Goal: Feedback & Contribution: Contribute content

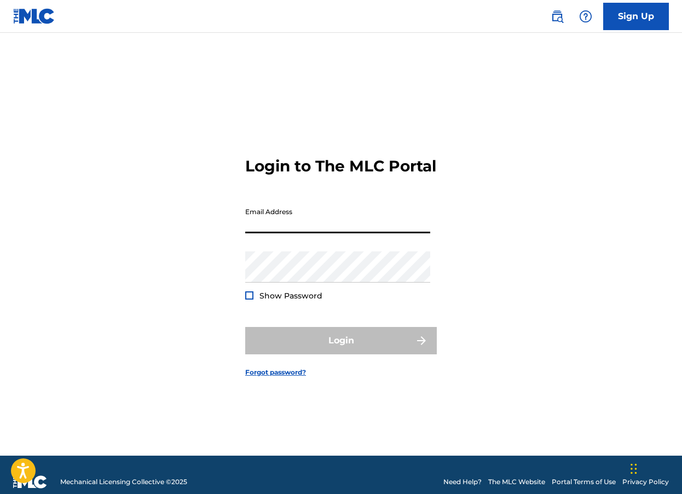
click at [313, 231] on input "Email Address" at bounding box center [337, 217] width 185 height 31
click at [275, 229] on input "Email Address" at bounding box center [337, 217] width 185 height 31
type input "[EMAIL_ADDRESS][DOMAIN_NAME]"
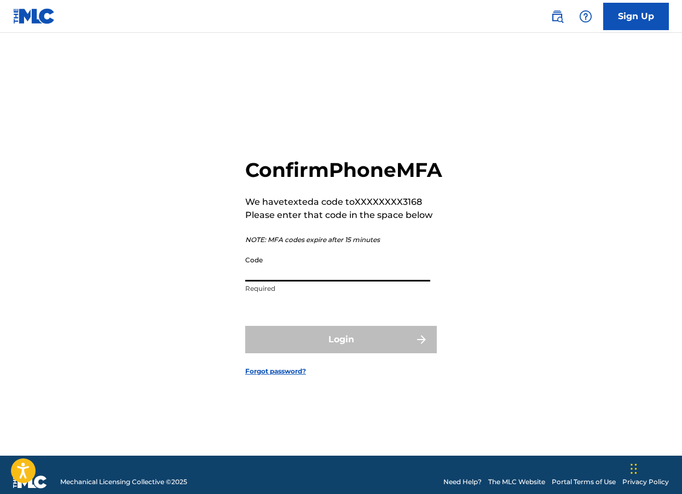
click at [291, 280] on input "Code" at bounding box center [337, 265] width 185 height 31
click at [272, 278] on input "Code" at bounding box center [337, 265] width 185 height 31
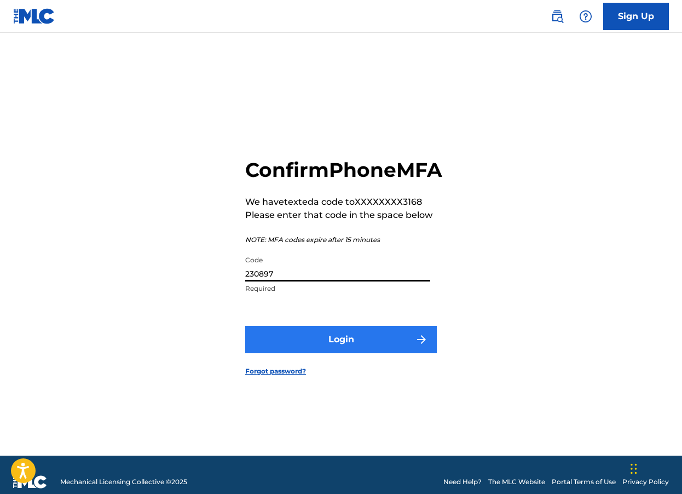
type input "230897"
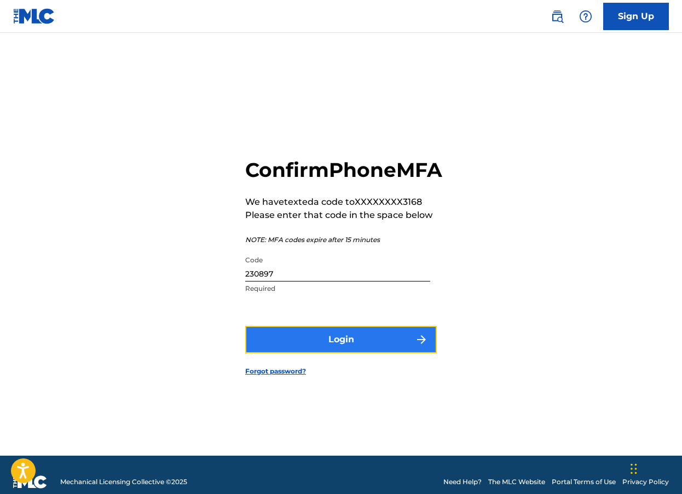
click at [340, 347] on button "Login" at bounding box center [341, 339] width 192 height 27
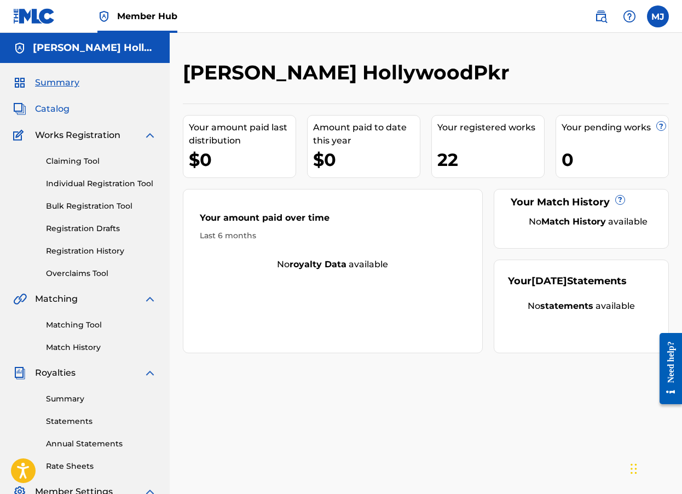
click at [62, 105] on span "Catalog" at bounding box center [52, 108] width 34 height 13
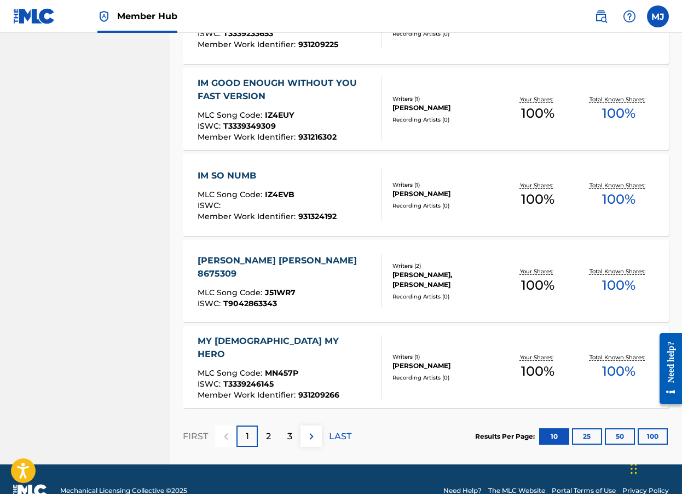
scroll to position [759, 0]
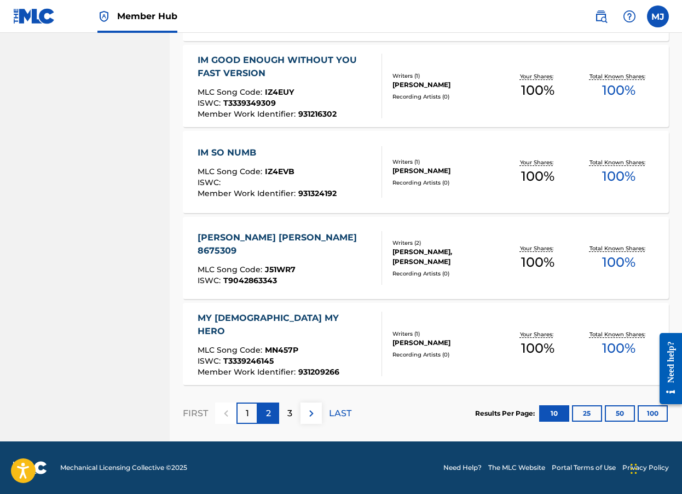
click at [270, 415] on p "2" at bounding box center [268, 413] width 5 height 13
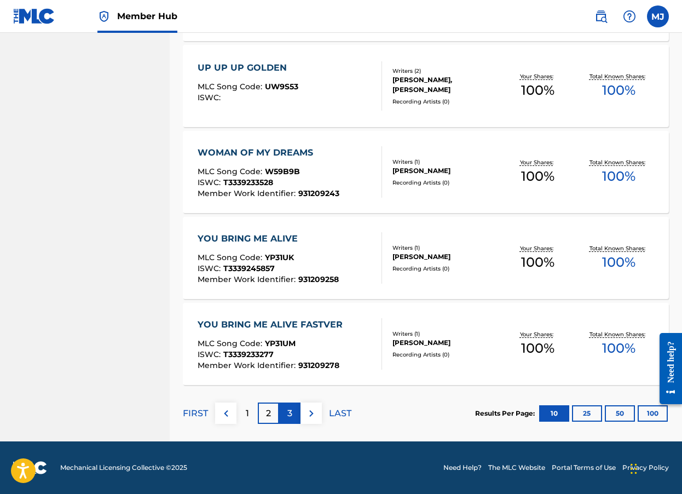
click at [283, 415] on div "3" at bounding box center [289, 412] width 21 height 21
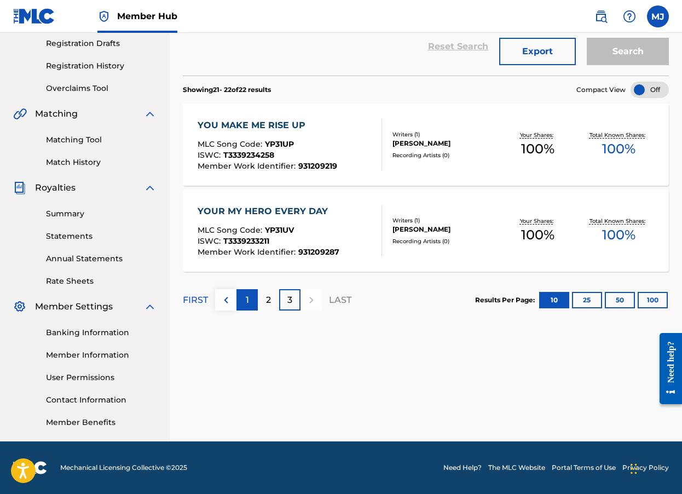
click at [244, 302] on div "1" at bounding box center [247, 299] width 21 height 21
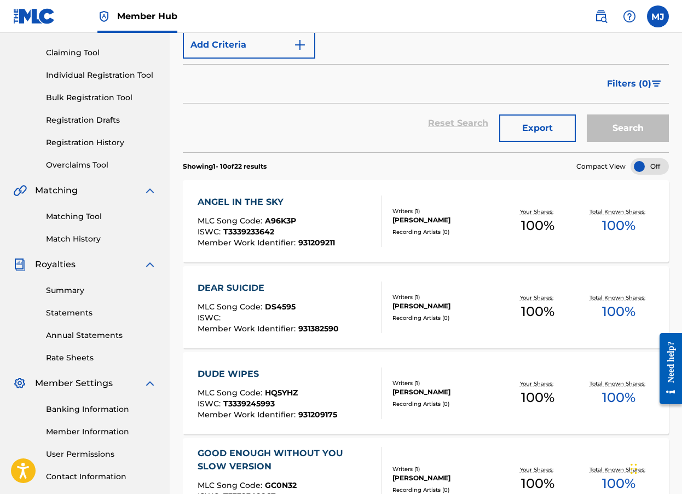
scroll to position [0, 0]
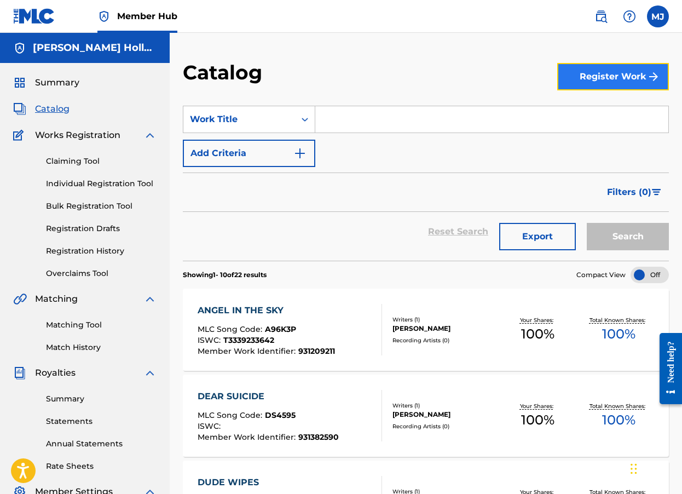
click at [584, 78] on button "Register Work" at bounding box center [613, 76] width 112 height 27
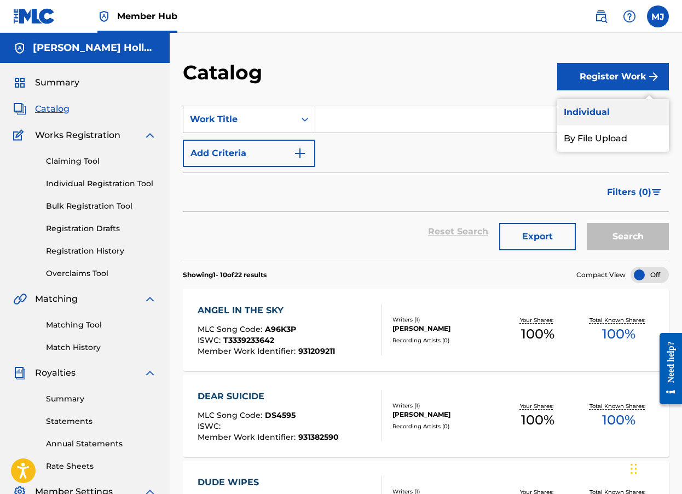
click at [581, 114] on link "Individual" at bounding box center [613, 112] width 112 height 26
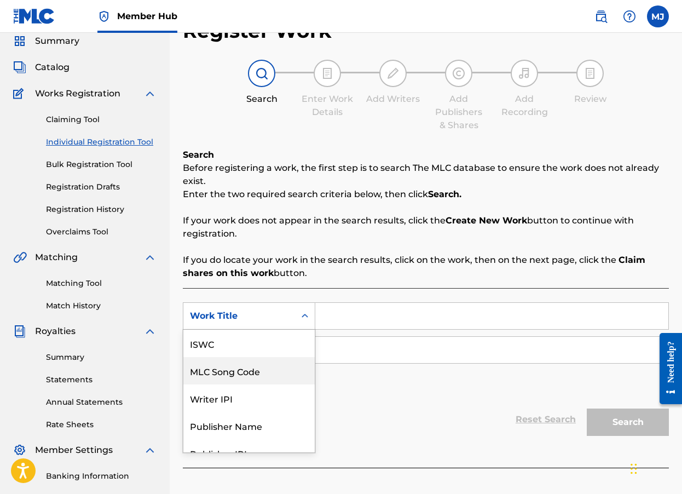
scroll to position [27, 0]
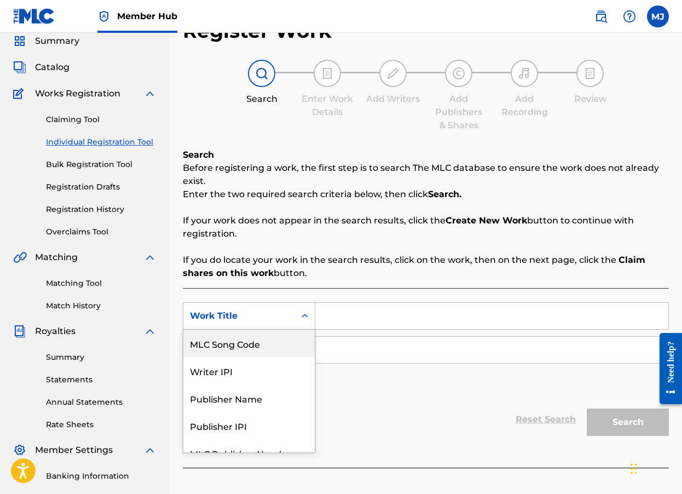
click at [297, 330] on div "7 results available. Use Up and Down to choose options, press Enter to select t…" at bounding box center [249, 315] width 133 height 27
click at [336, 316] on input "Search Form" at bounding box center [491, 315] width 353 height 26
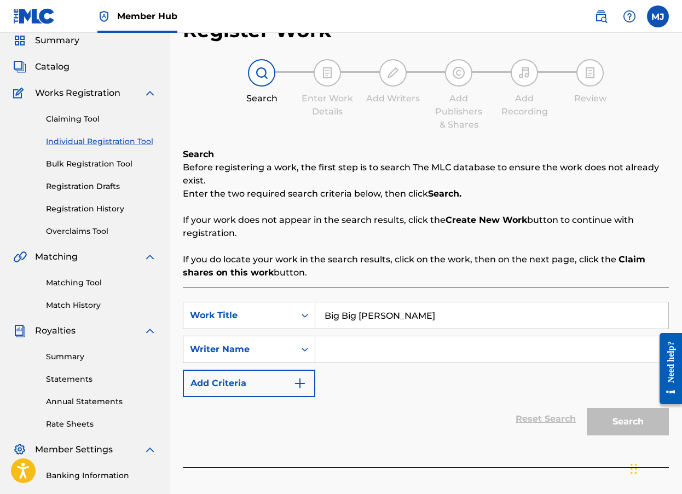
type input "Big Big [PERSON_NAME]"
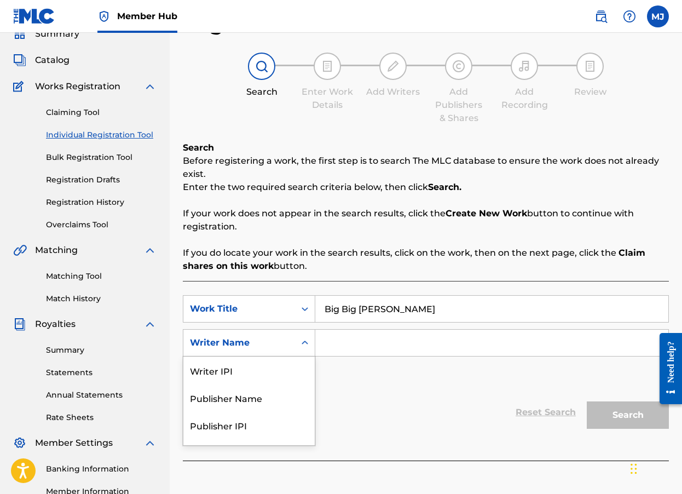
click at [297, 348] on div "Search Form" at bounding box center [305, 343] width 20 height 20
click at [333, 345] on input "Search Form" at bounding box center [491, 343] width 353 height 26
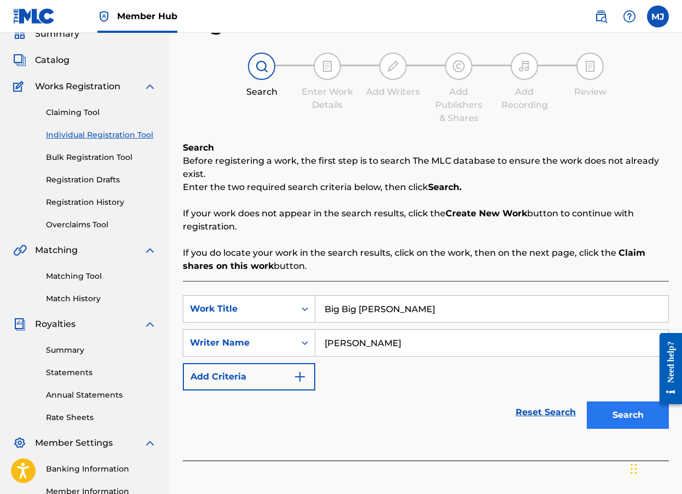
type input "[PERSON_NAME]"
click at [603, 417] on button "Search" at bounding box center [628, 414] width 82 height 27
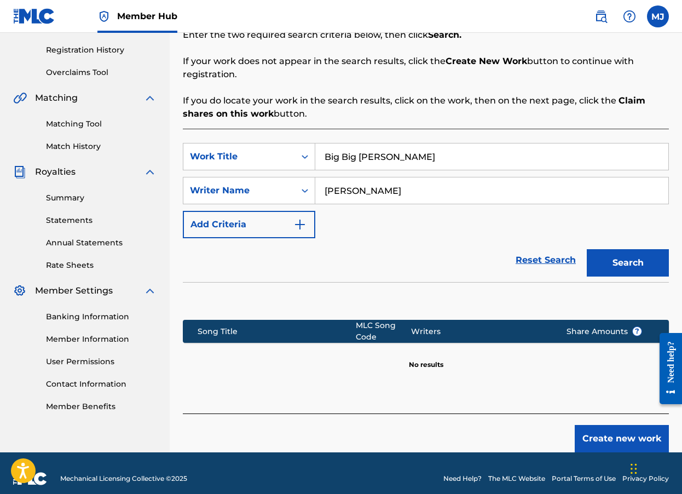
scroll to position [212, 0]
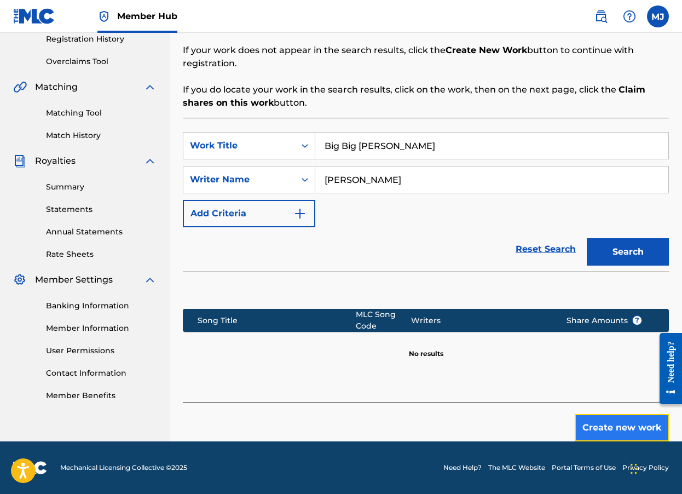
click at [600, 425] on button "Create new work" at bounding box center [622, 427] width 94 height 27
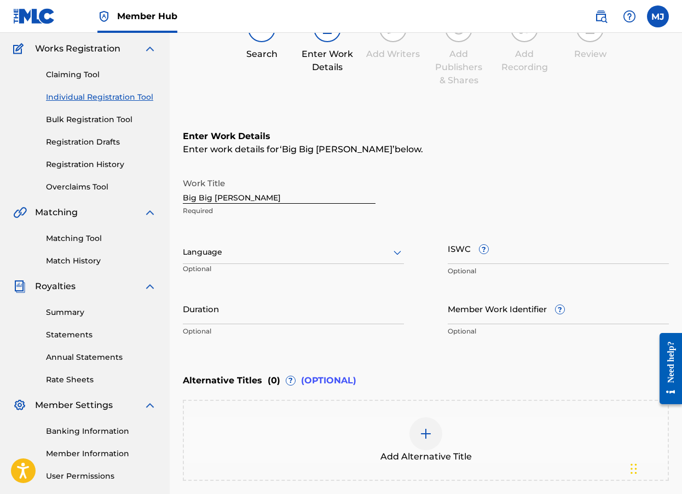
scroll to position [83, 0]
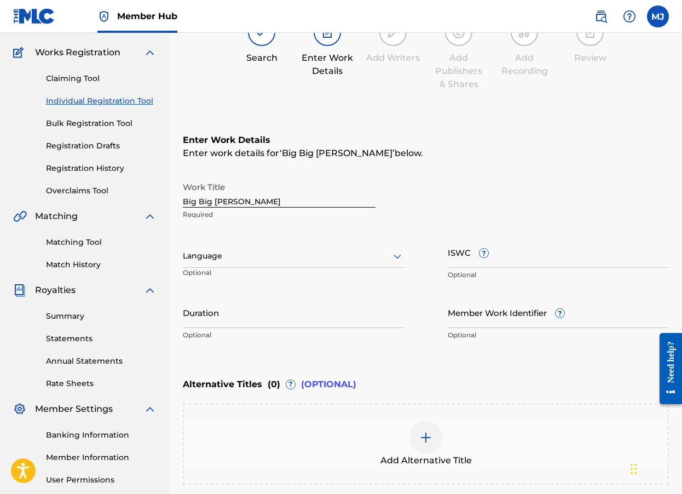
click at [379, 256] on div at bounding box center [293, 256] width 221 height 14
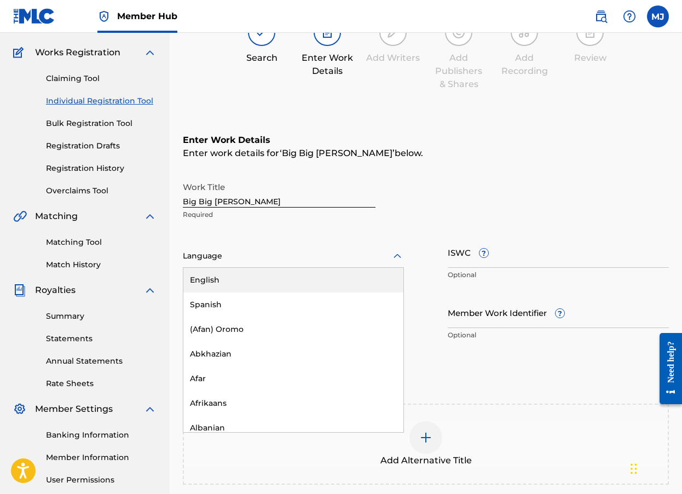
click at [214, 282] on div "English" at bounding box center [293, 280] width 220 height 25
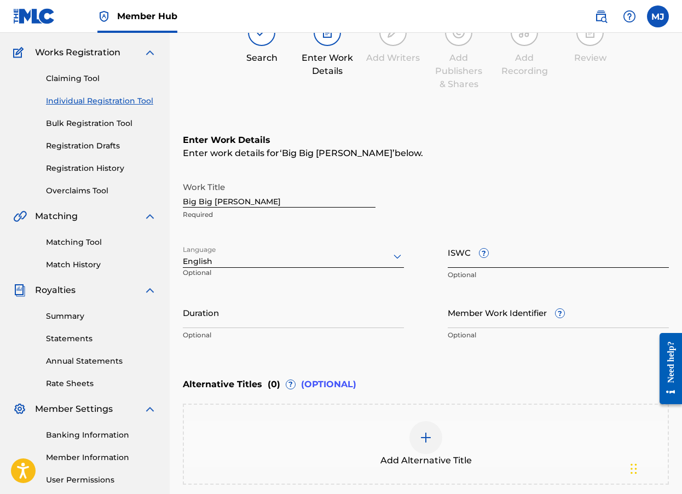
click at [465, 251] on input "ISWC ?" at bounding box center [558, 252] width 221 height 31
click at [460, 265] on input "ISWC ?" at bounding box center [558, 252] width 221 height 31
paste input "T3354273244"
type input "T3354273244"
click at [556, 149] on div "Enter work details for ‘ Big Big [PERSON_NAME] ’ below." at bounding box center [426, 153] width 486 height 13
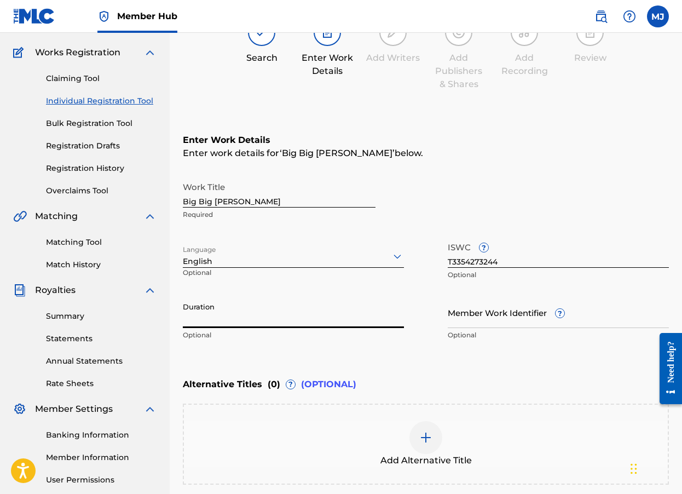
click at [194, 320] on input "Duration" at bounding box center [293, 312] width 221 height 31
type input "04:46"
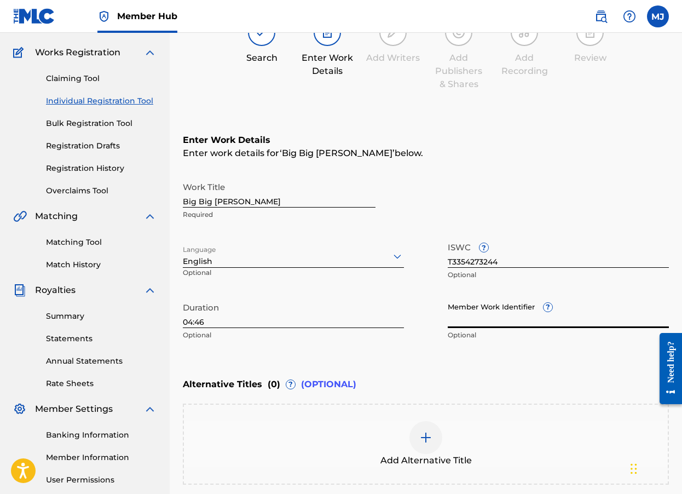
click at [459, 321] on input "Member Work Identifier ?" at bounding box center [558, 312] width 221 height 31
click at [470, 311] on input "Member Work Identifier ?" at bounding box center [558, 312] width 221 height 31
paste input "1303522896"
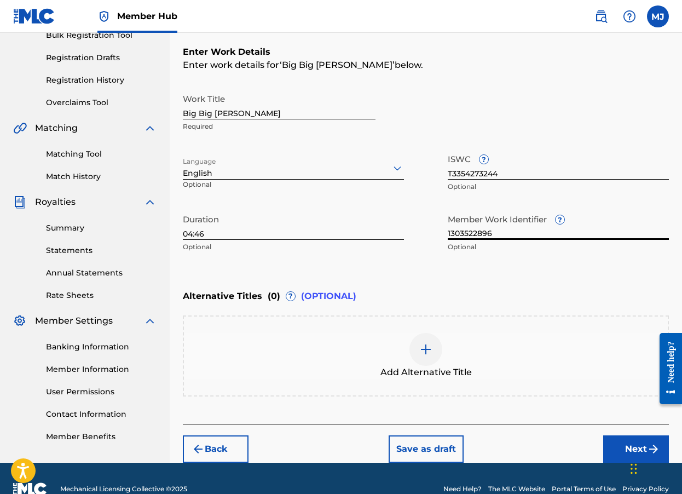
scroll to position [192, 0]
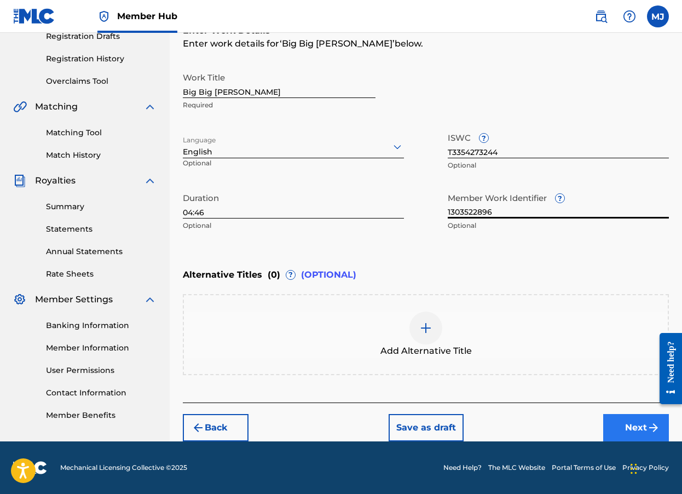
type input "1303522896"
click at [624, 428] on button "Next" at bounding box center [636, 427] width 66 height 27
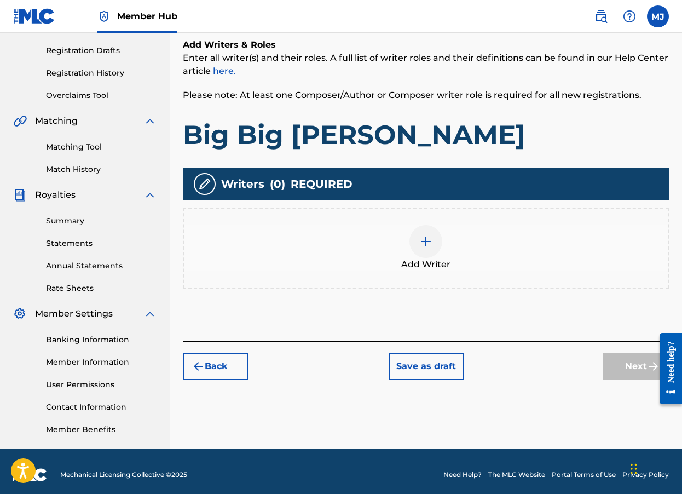
scroll to position [185, 0]
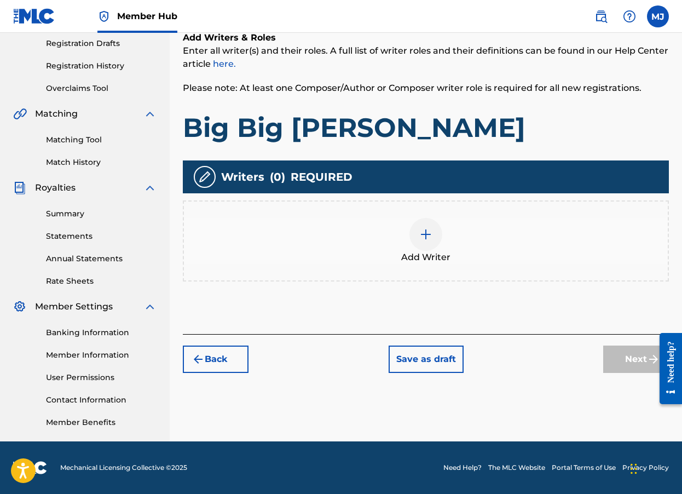
click at [433, 240] on div at bounding box center [426, 234] width 33 height 33
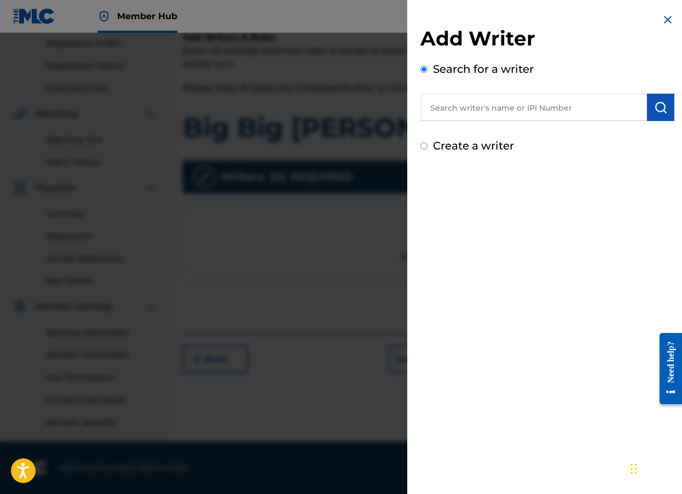
click at [473, 111] on input "text" at bounding box center [534, 107] width 227 height 27
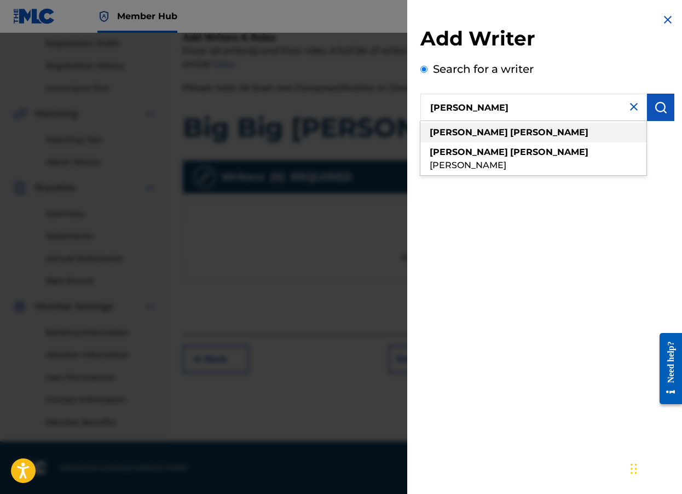
type input "[PERSON_NAME]"
click at [510, 132] on strong "[PERSON_NAME]" at bounding box center [549, 132] width 78 height 10
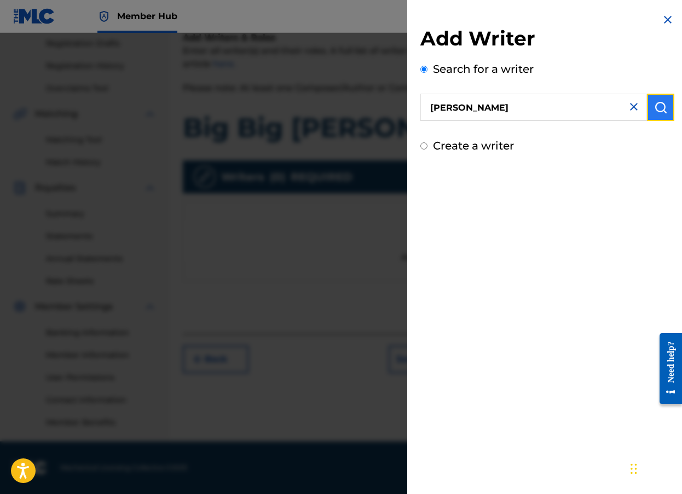
click at [663, 109] on img "submit" at bounding box center [660, 107] width 13 height 13
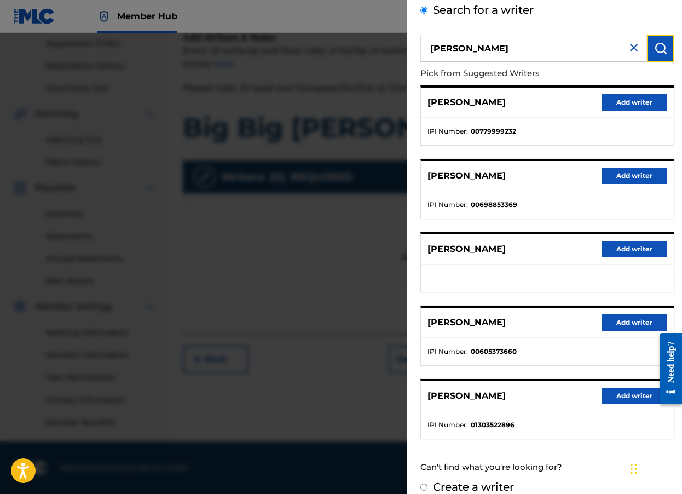
scroll to position [73, 0]
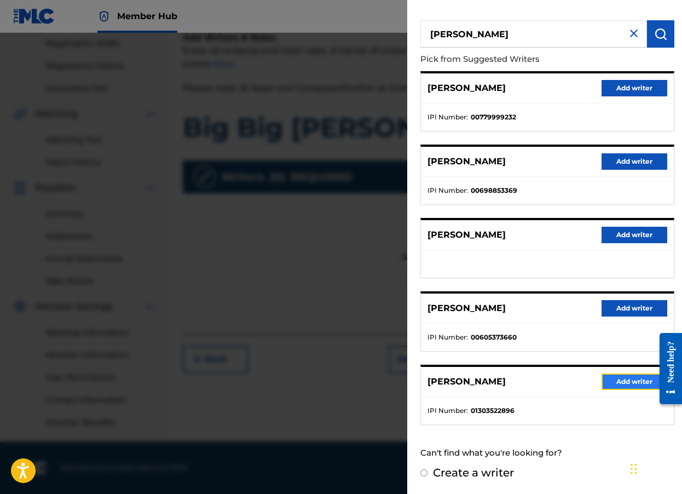
click at [620, 385] on button "Add writer" at bounding box center [635, 381] width 66 height 16
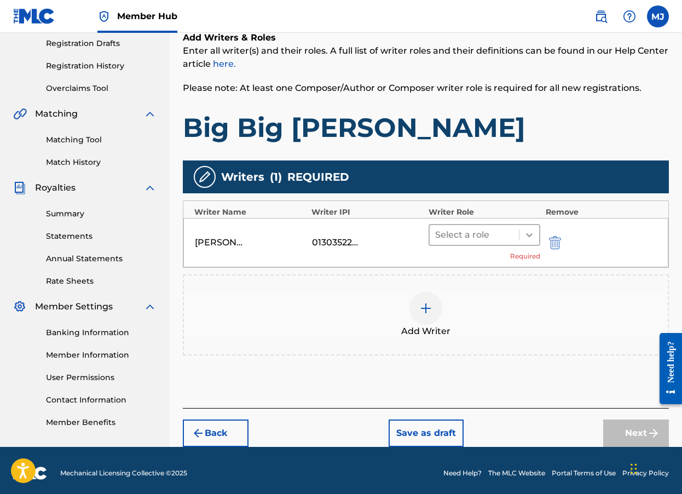
click at [528, 241] on div at bounding box center [530, 235] width 20 height 20
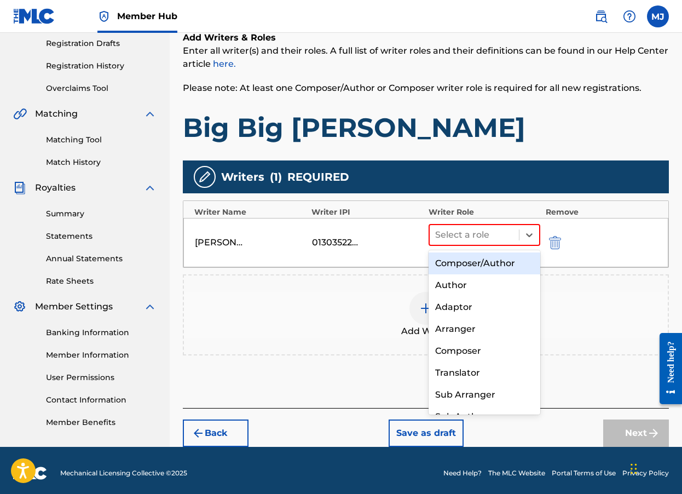
click at [467, 265] on div "Composer/Author" at bounding box center [485, 263] width 112 height 22
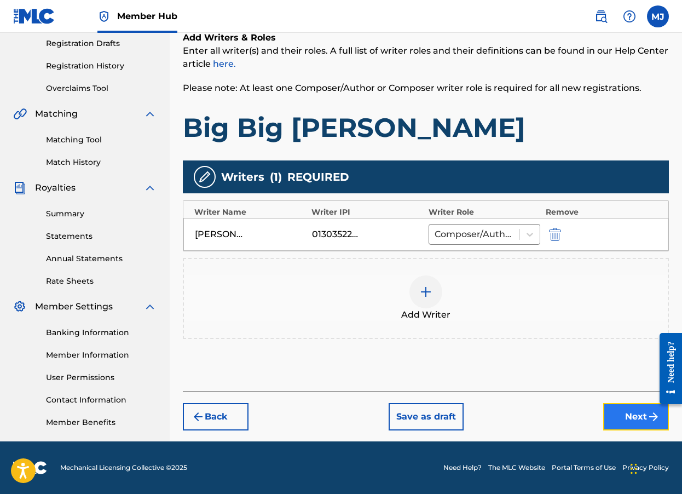
click at [626, 412] on button "Next" at bounding box center [636, 416] width 66 height 27
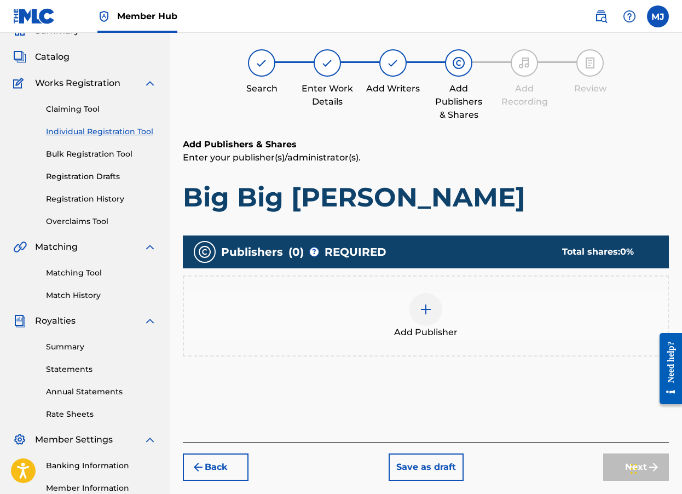
scroll to position [49, 0]
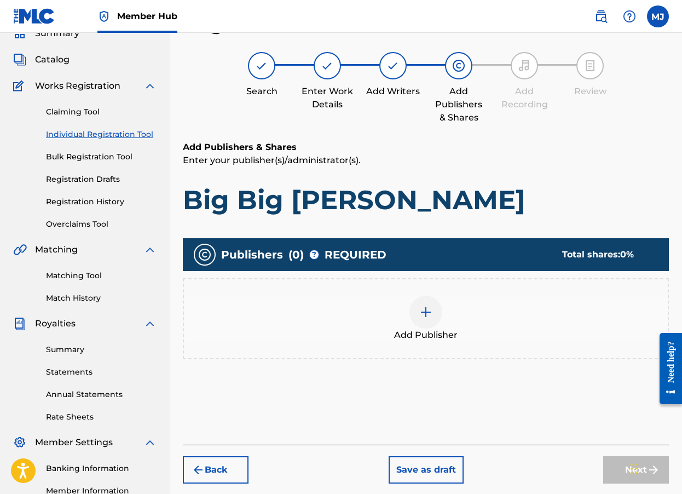
click at [421, 319] on div at bounding box center [426, 312] width 33 height 33
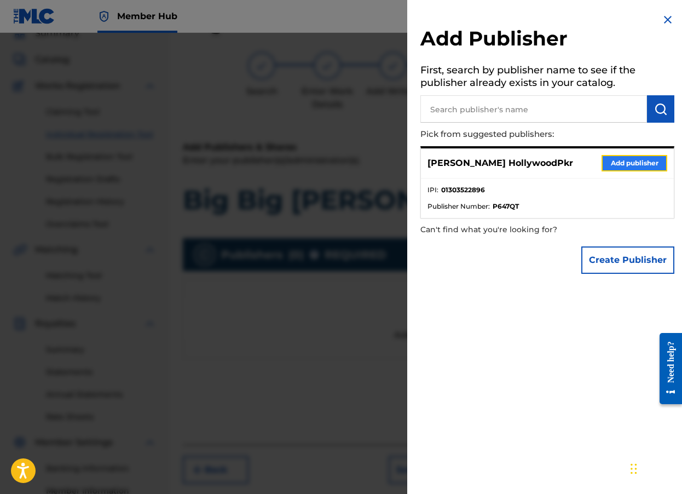
click at [619, 165] on button "Add publisher" at bounding box center [635, 163] width 66 height 16
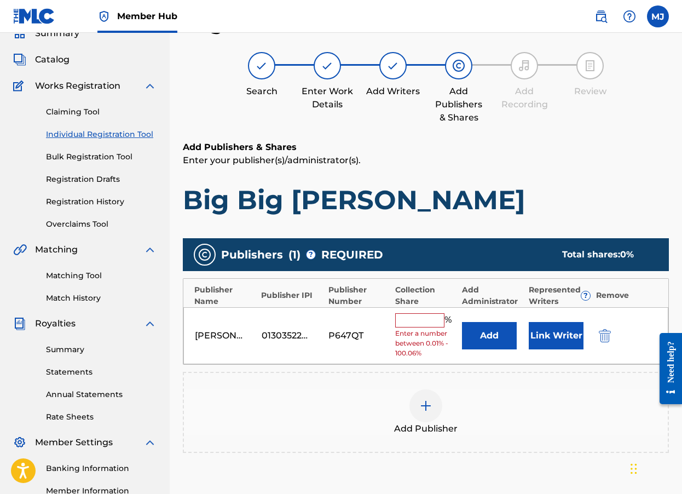
click at [422, 319] on input "text" at bounding box center [419, 320] width 49 height 14
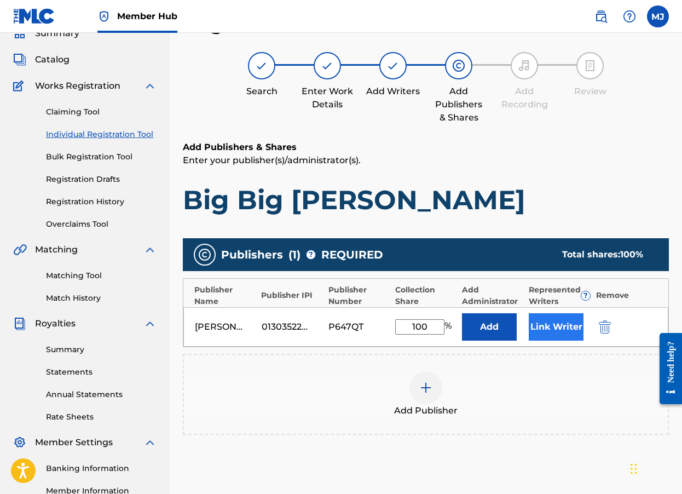
type input "100"
click at [546, 332] on button "Link Writer" at bounding box center [556, 326] width 55 height 27
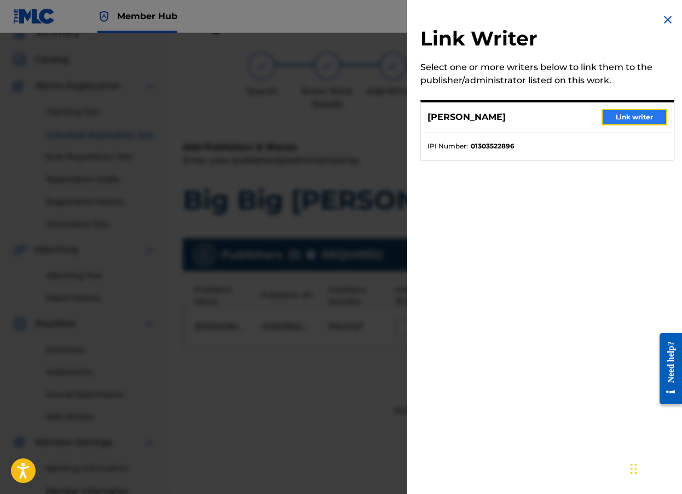
click at [618, 116] on button "Link writer" at bounding box center [635, 117] width 66 height 16
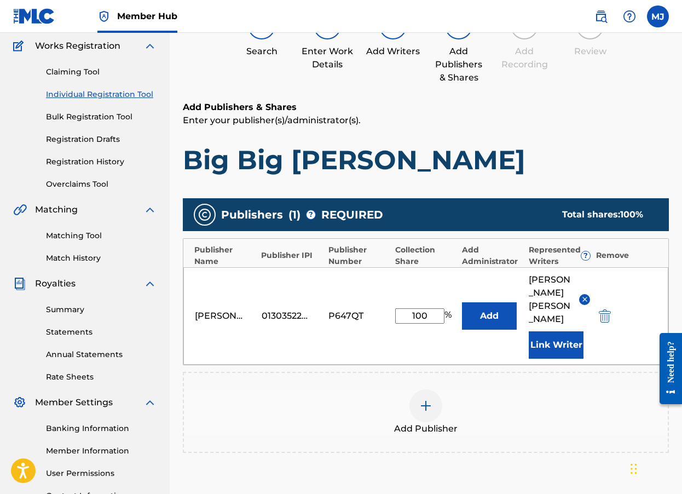
scroll to position [199, 0]
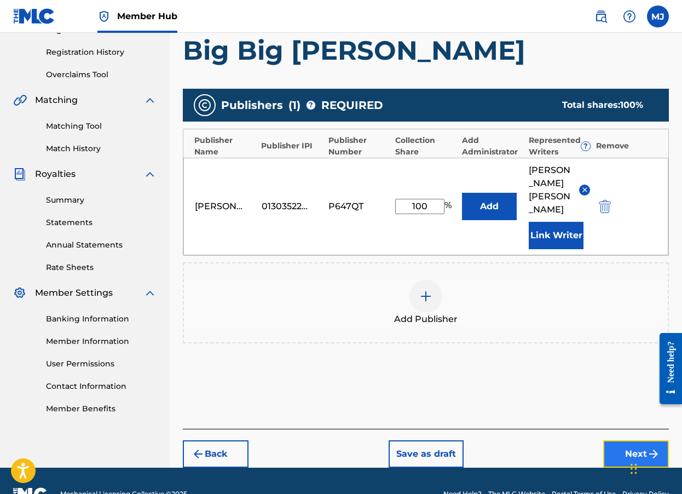
click at [630, 440] on button "Next" at bounding box center [636, 453] width 66 height 27
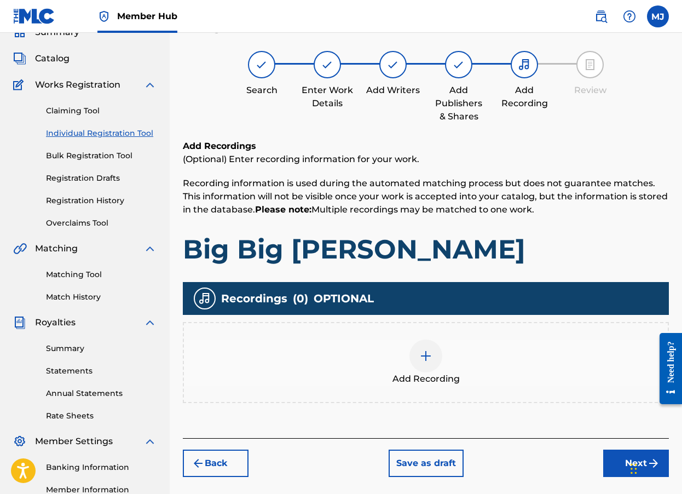
scroll to position [49, 0]
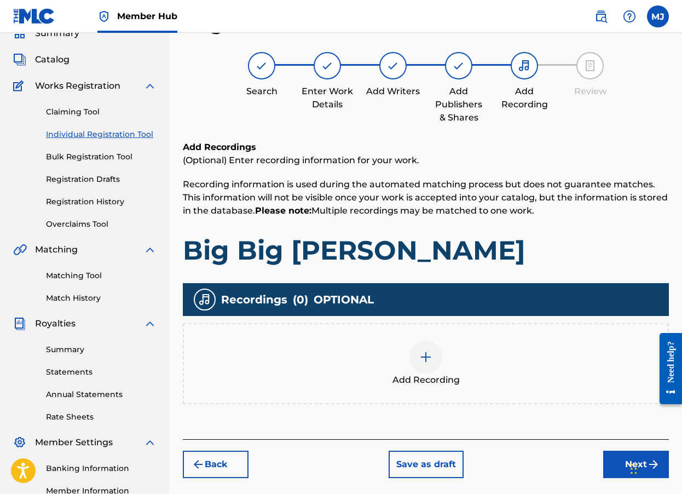
click at [418, 358] on div at bounding box center [426, 357] width 33 height 33
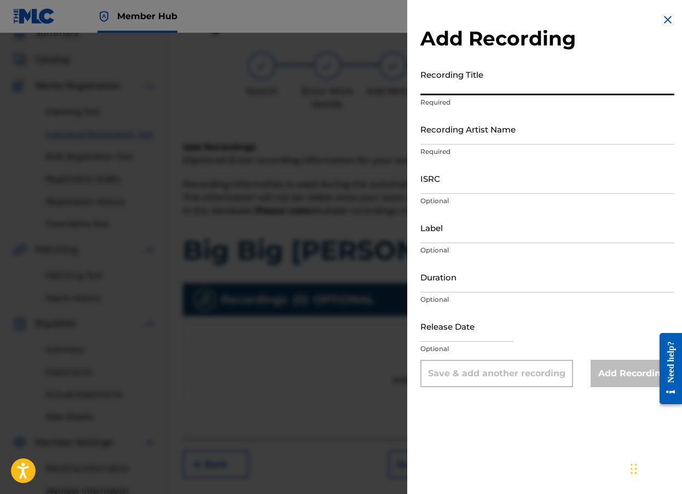
click at [462, 84] on input "Recording Title" at bounding box center [548, 79] width 254 height 31
type input "Big Big [PERSON_NAME]"
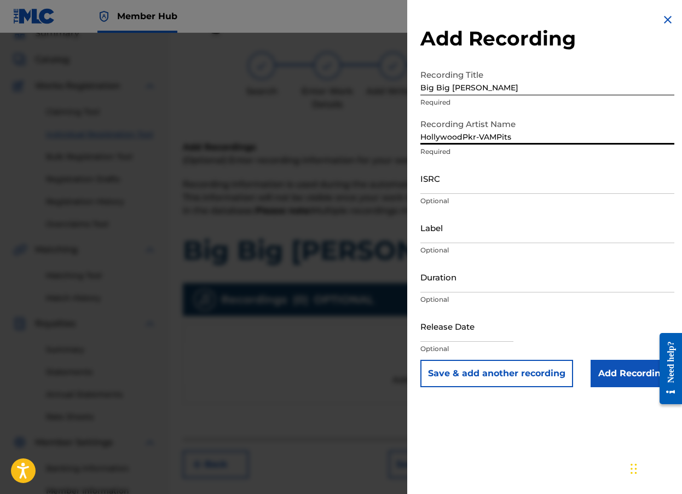
type input "HollywoodPkr-VAMPits"
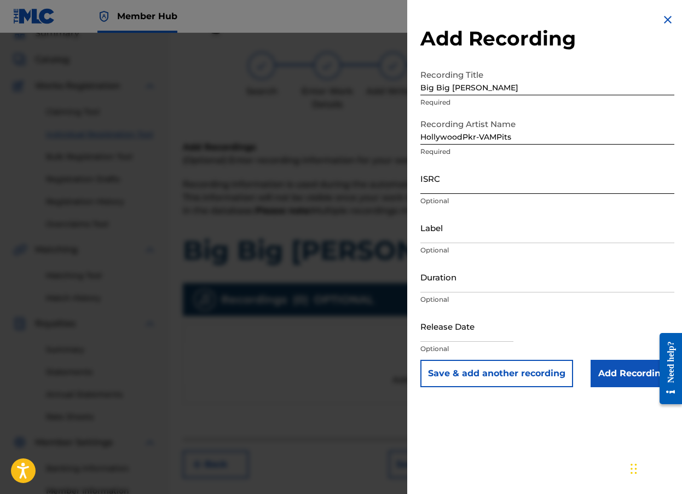
click at [458, 181] on input "ISRC" at bounding box center [548, 178] width 254 height 31
paste input "QT3F22544029"
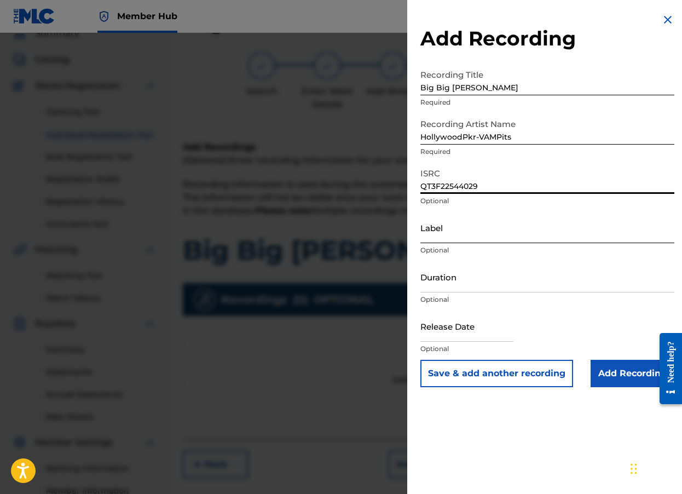
type input "QT3F22544029"
click at [442, 226] on input "Label" at bounding box center [548, 227] width 254 height 31
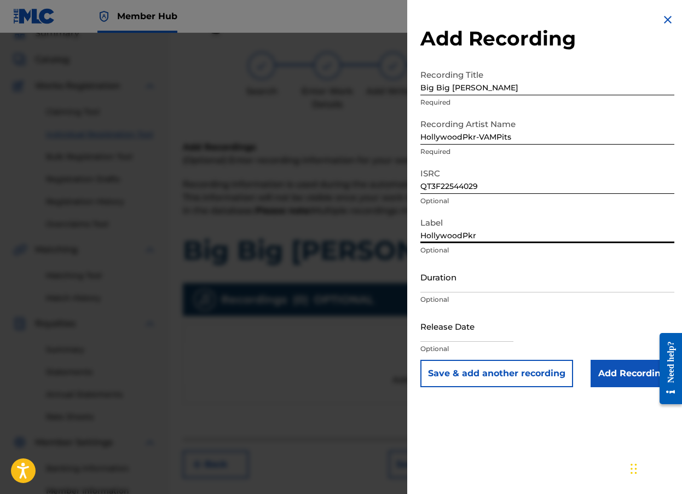
type input "HollywoodPkr"
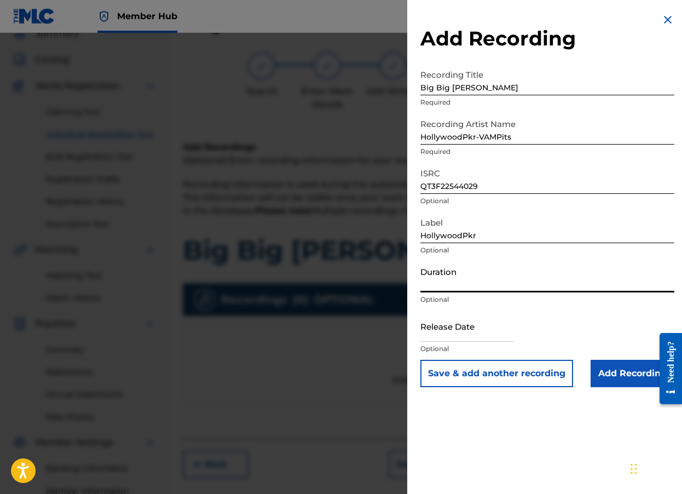
click at [428, 285] on input "Duration" at bounding box center [548, 276] width 254 height 31
type input "04:46"
select select "9"
select select "2025"
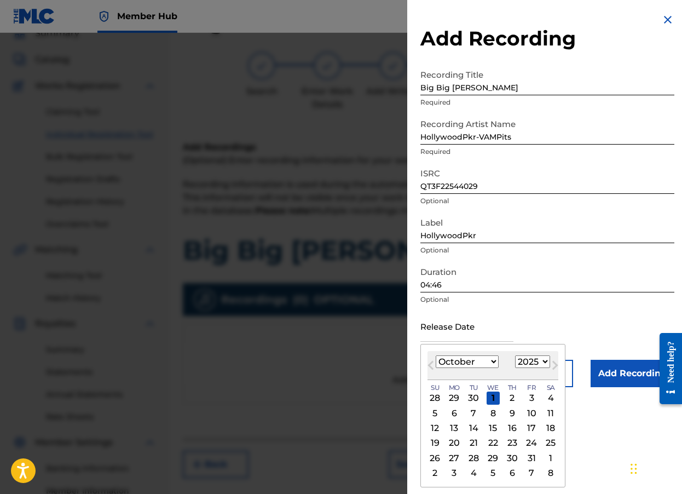
click at [493, 364] on select "January February March April May June July August September October November De…" at bounding box center [467, 361] width 63 height 13
select select "8"
click at [436, 355] on select "January February March April May June July August September October November De…" at bounding box center [467, 361] width 63 height 13
click at [471, 458] on div "30" at bounding box center [473, 457] width 13 height 13
type input "[DATE]"
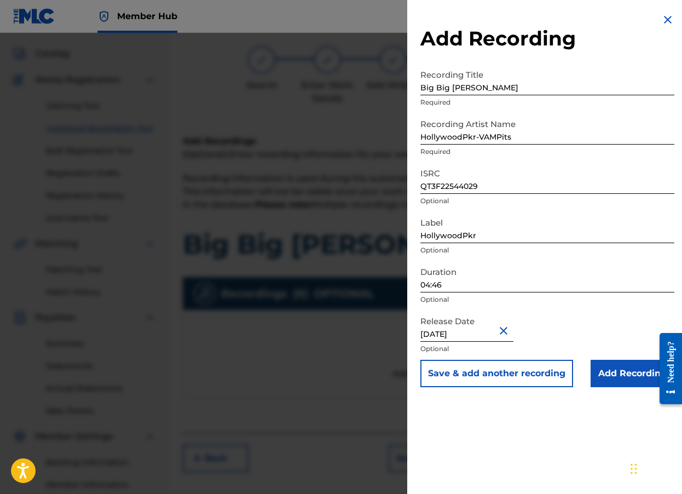
scroll to position [0, 0]
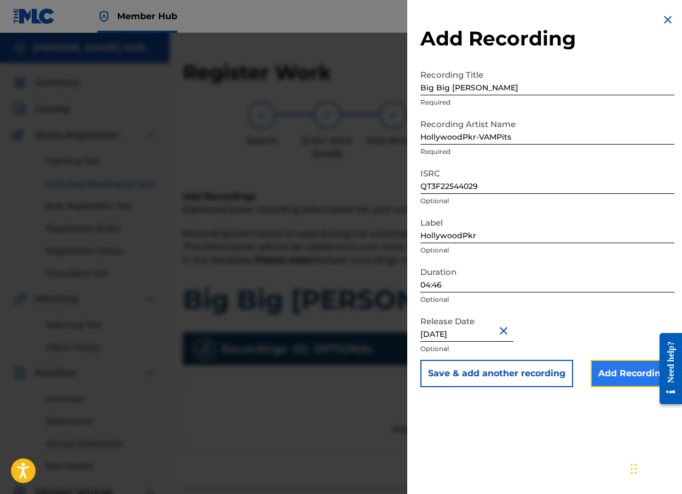
click at [625, 370] on input "Add Recording" at bounding box center [633, 373] width 84 height 27
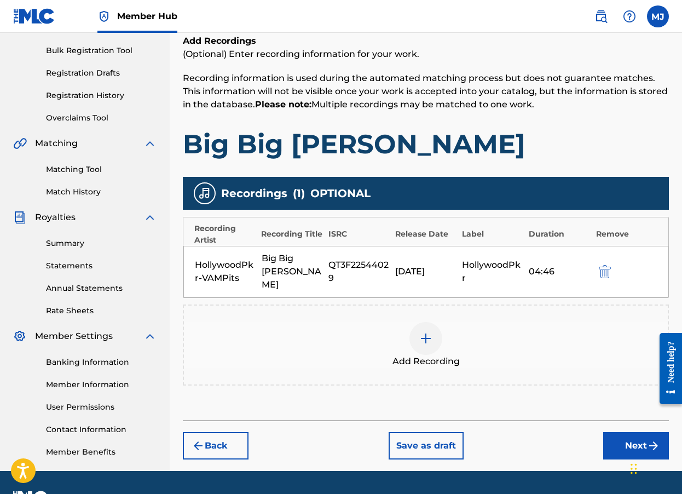
scroll to position [185, 0]
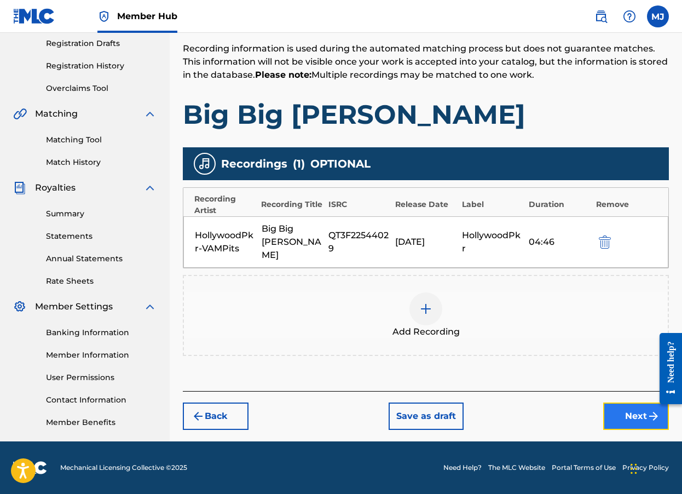
click at [626, 404] on button "Next" at bounding box center [636, 415] width 66 height 27
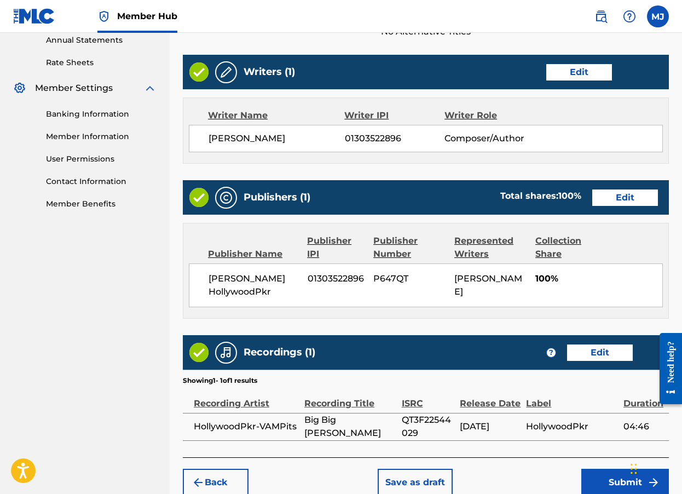
scroll to position [458, 0]
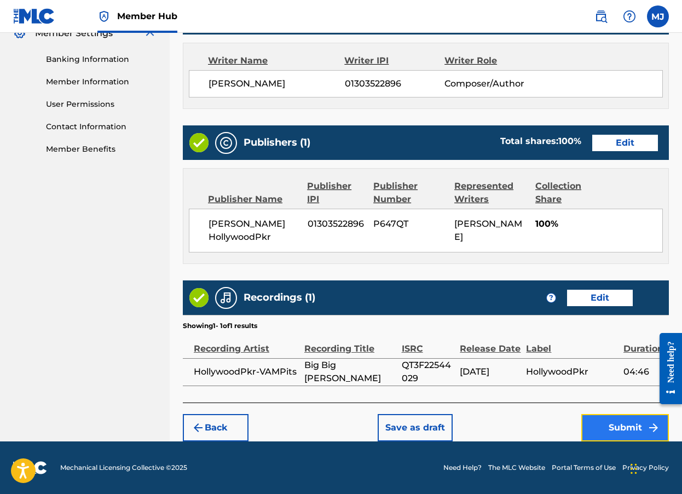
click at [626, 424] on button "Submit" at bounding box center [625, 427] width 88 height 27
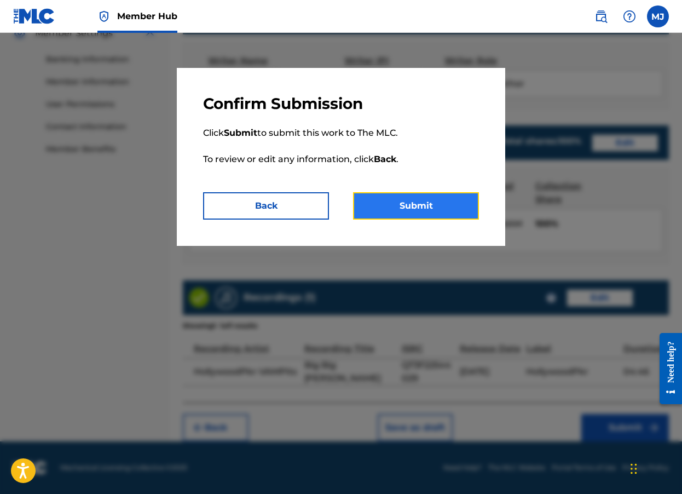
click at [418, 205] on button "Submit" at bounding box center [416, 205] width 126 height 27
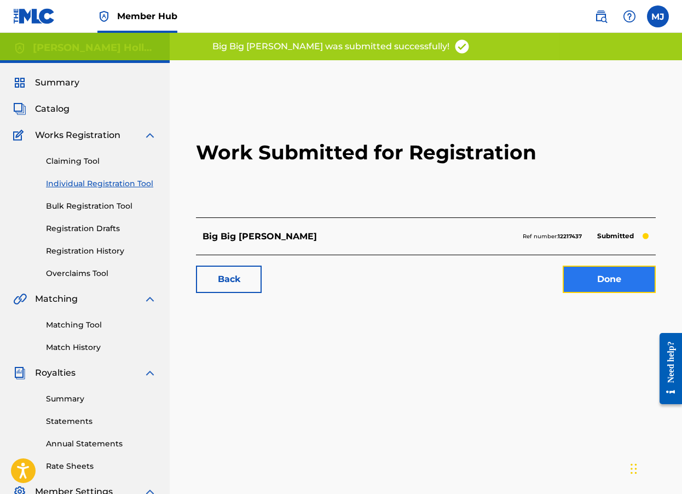
click at [609, 279] on link "Done" at bounding box center [609, 279] width 93 height 27
